Goal: Check status: Check status

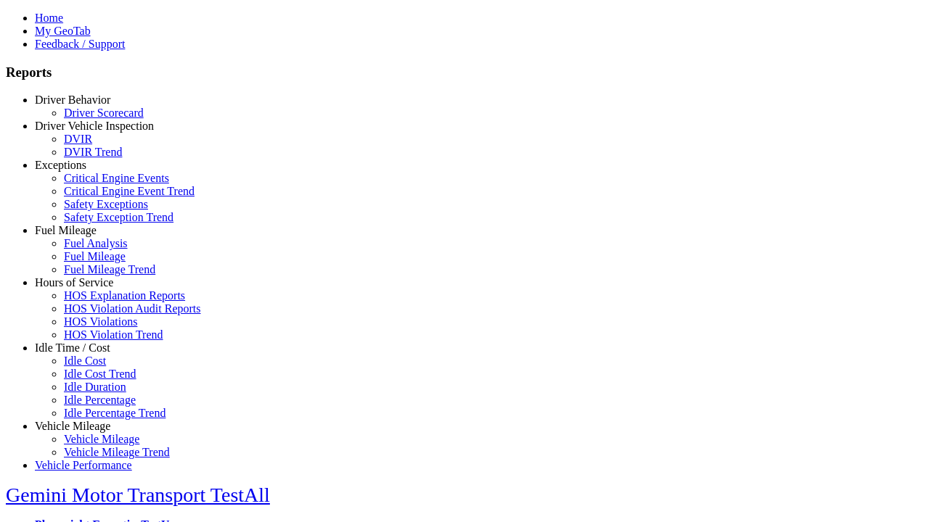
click at [83, 237] on link "Fuel Mileage" at bounding box center [66, 230] width 62 height 12
click at [94, 276] on link "Fuel Mileage Trend" at bounding box center [109, 269] width 91 height 12
type input "*********"
